Goal: Check status

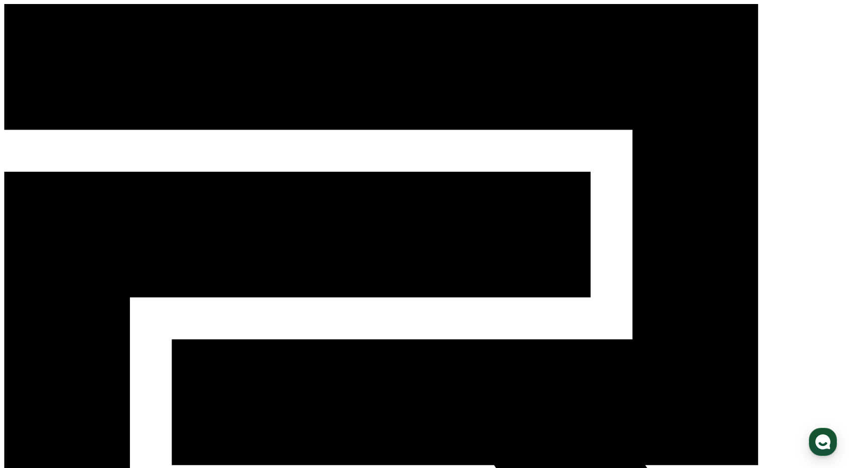
click at [416, 26] on div "CReward" at bounding box center [424, 340] width 841 height 672
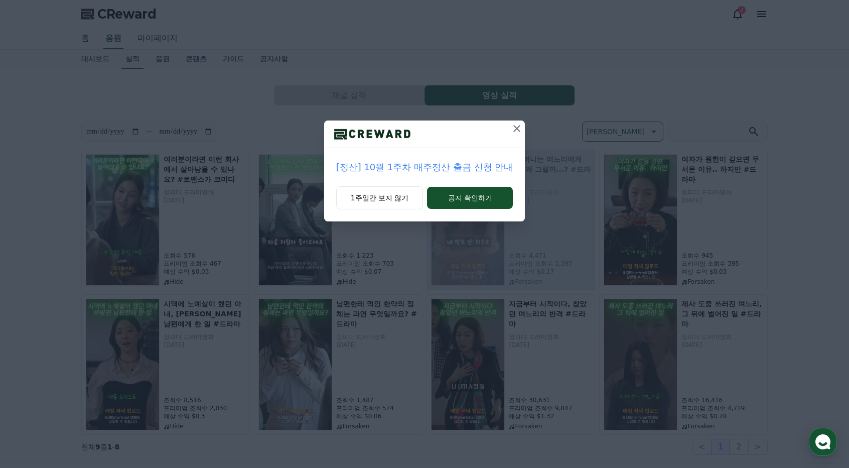
click at [516, 129] on icon at bounding box center [516, 128] width 7 height 7
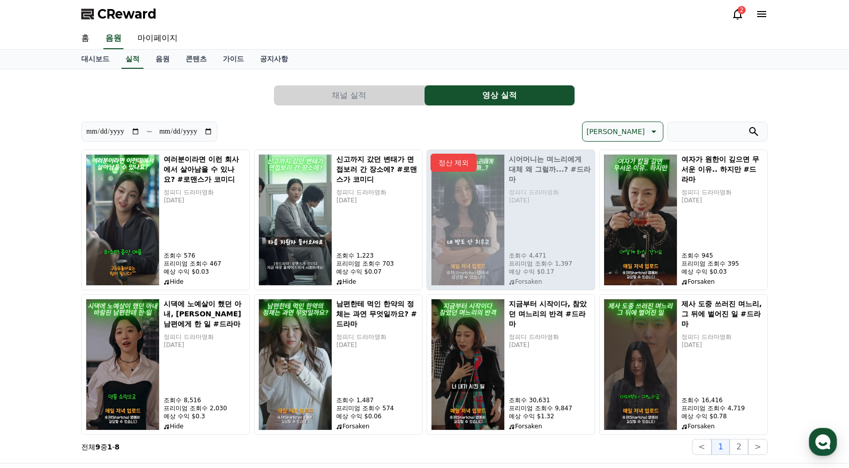
click at [741, 448] on button "2" at bounding box center [739, 447] width 18 height 16
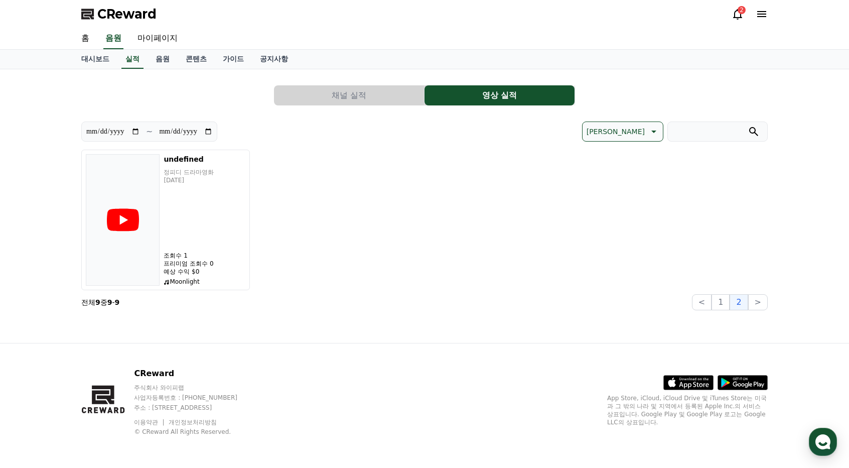
click at [725, 306] on button "1" at bounding box center [721, 302] width 18 height 16
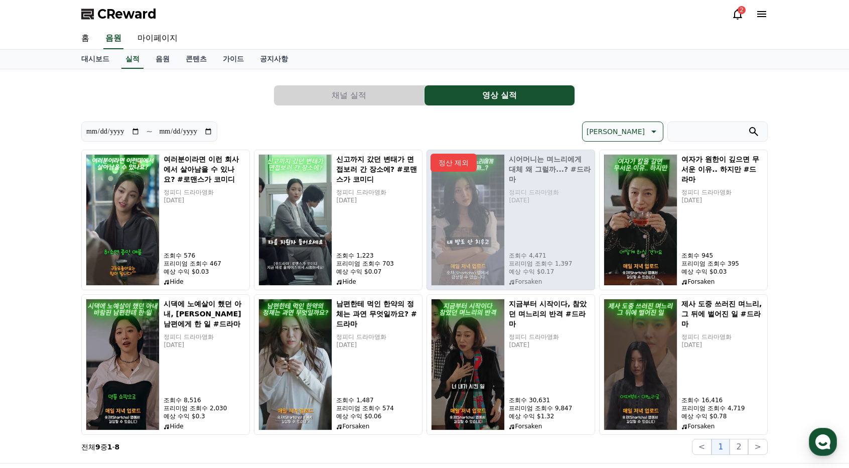
click at [739, 12] on div "2" at bounding box center [742, 10] width 8 height 8
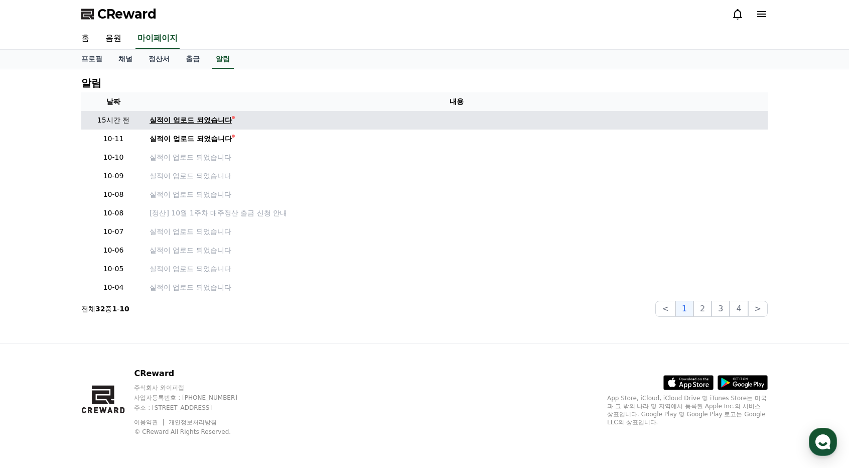
click at [179, 118] on div "실적이 업로드 되었습니다" at bounding box center [191, 120] width 82 height 11
